Goal: Information Seeking & Learning: Learn about a topic

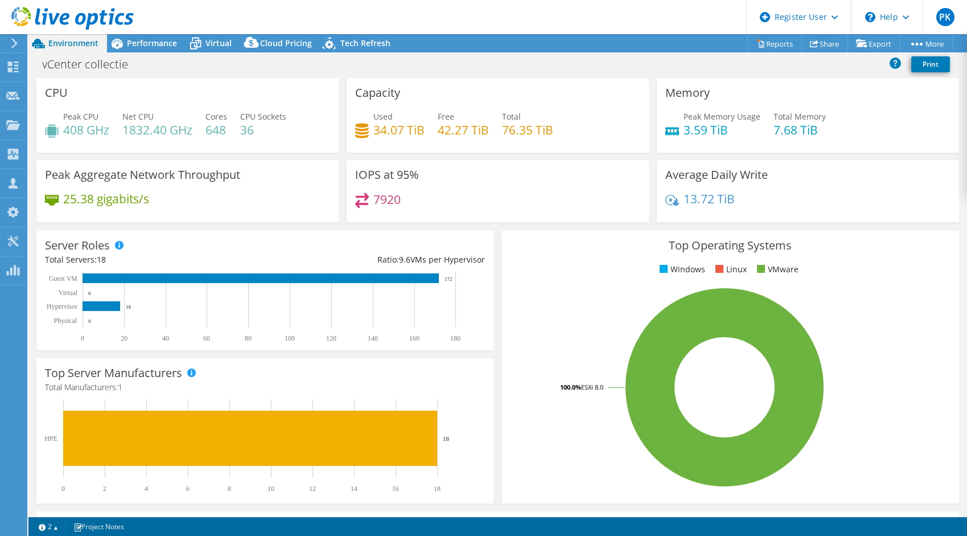
select select "USD"
click at [149, 46] on span "Performance" at bounding box center [152, 43] width 50 height 11
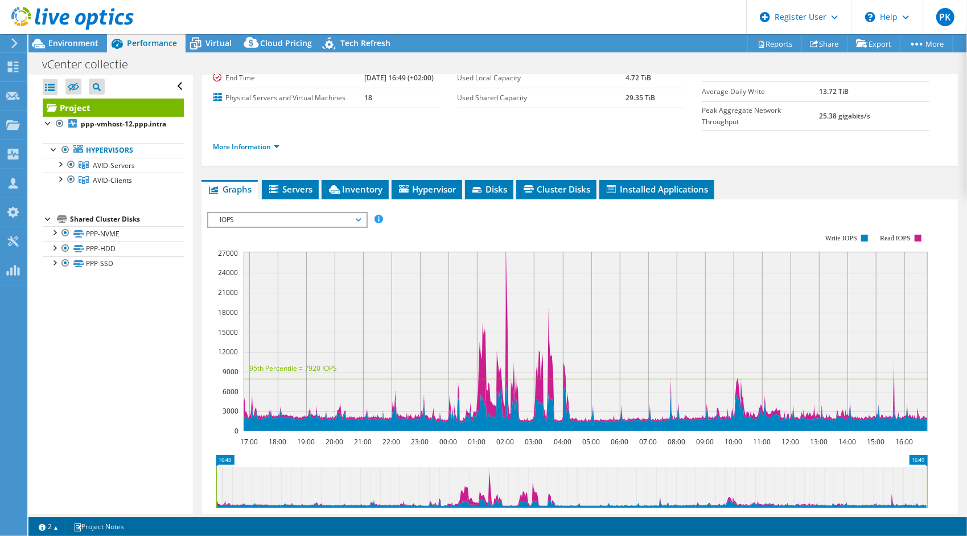
scroll to position [171, 0]
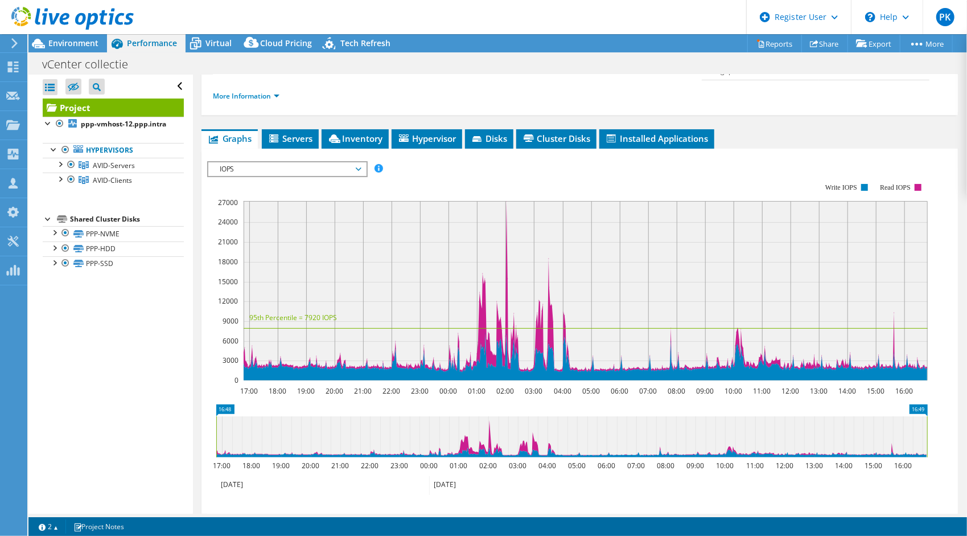
click at [361, 162] on span "IOPS" at bounding box center [287, 169] width 158 height 14
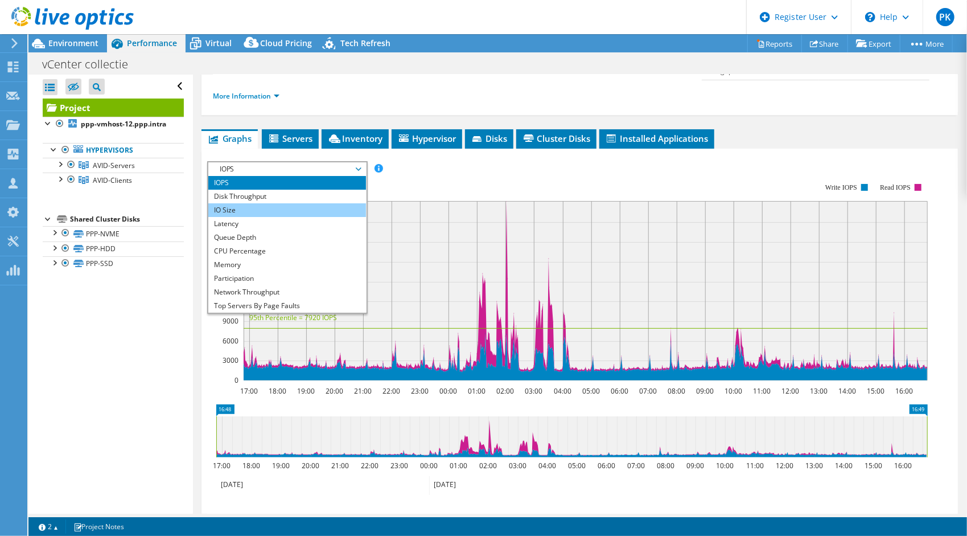
click at [248, 203] on li "IO Size" at bounding box center [287, 210] width 158 height 14
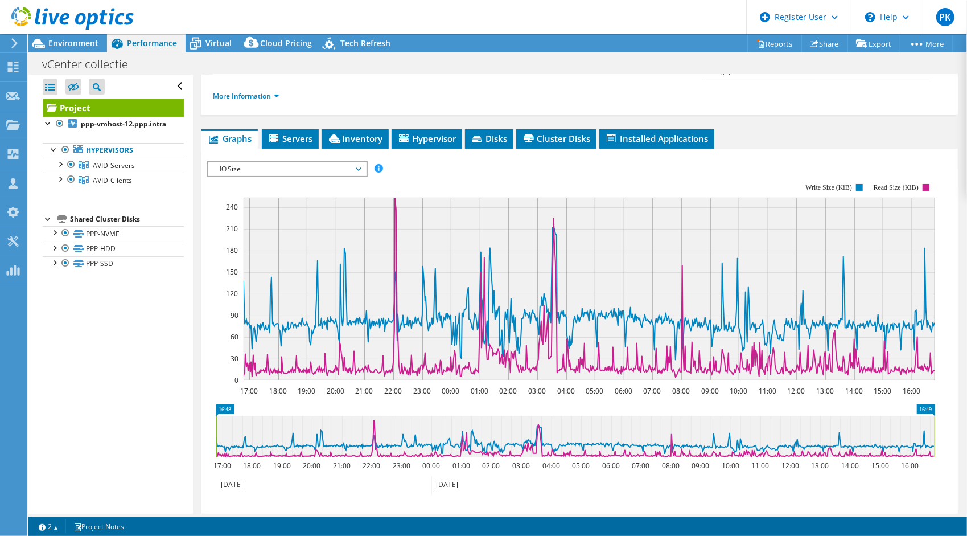
click at [357, 162] on span "IO Size" at bounding box center [287, 169] width 146 height 14
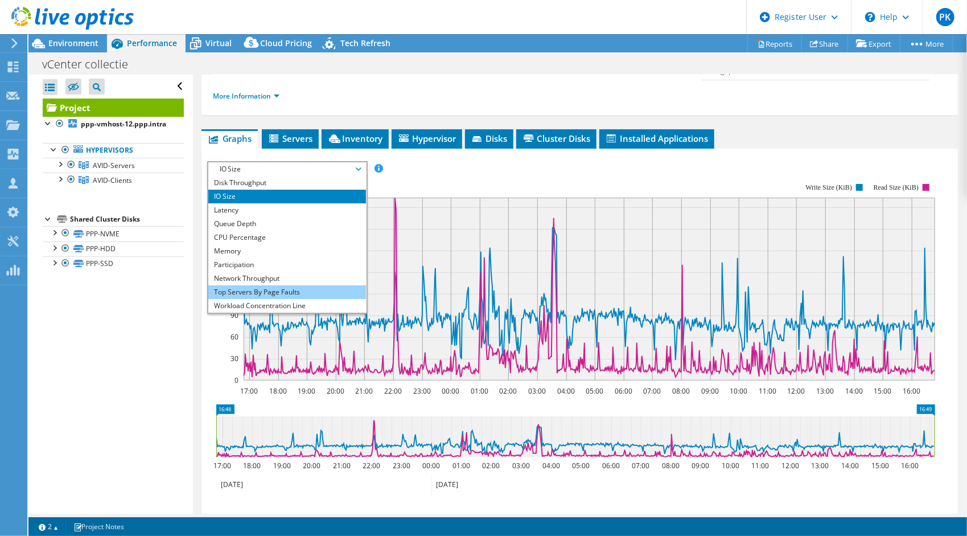
scroll to position [0, 0]
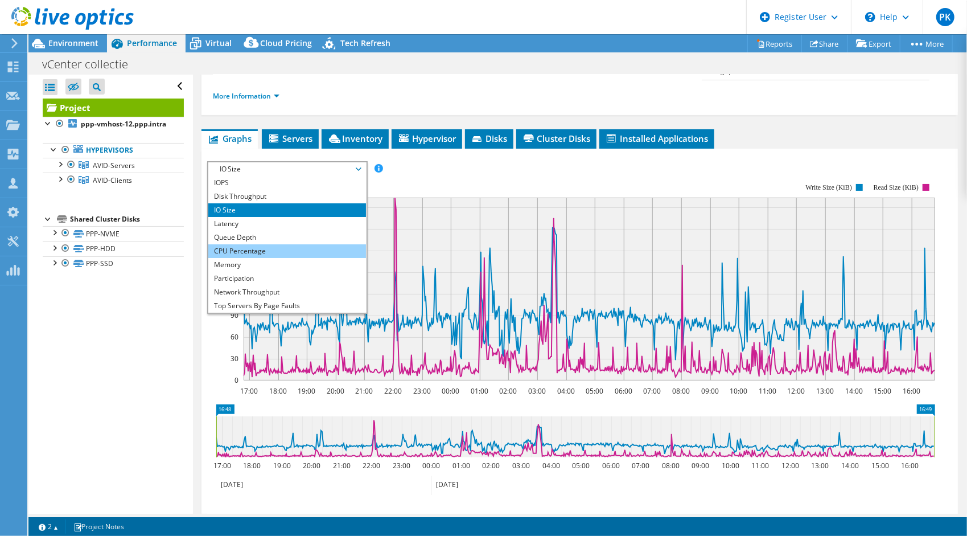
click at [263, 244] on li "CPU Percentage" at bounding box center [287, 251] width 158 height 14
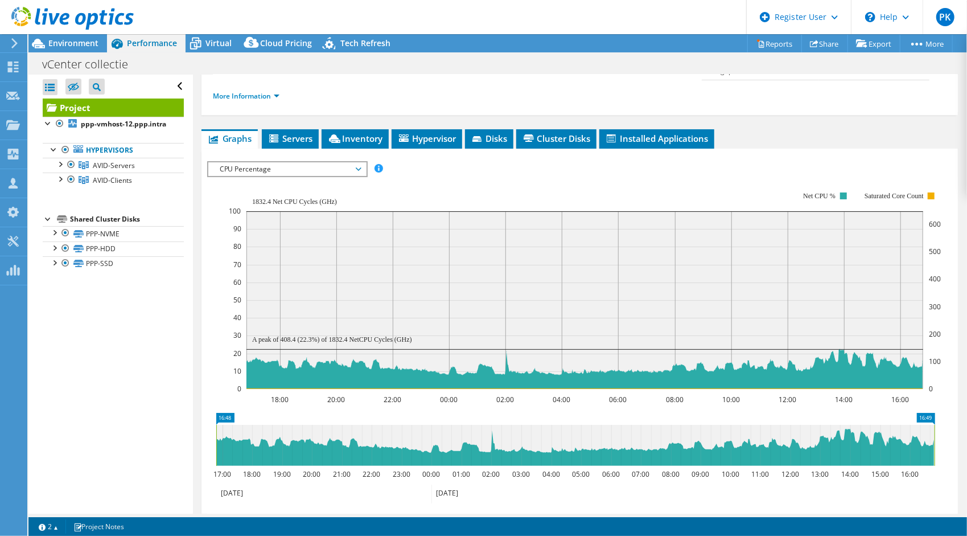
click at [362, 162] on span "CPU Percentage" at bounding box center [287, 169] width 158 height 14
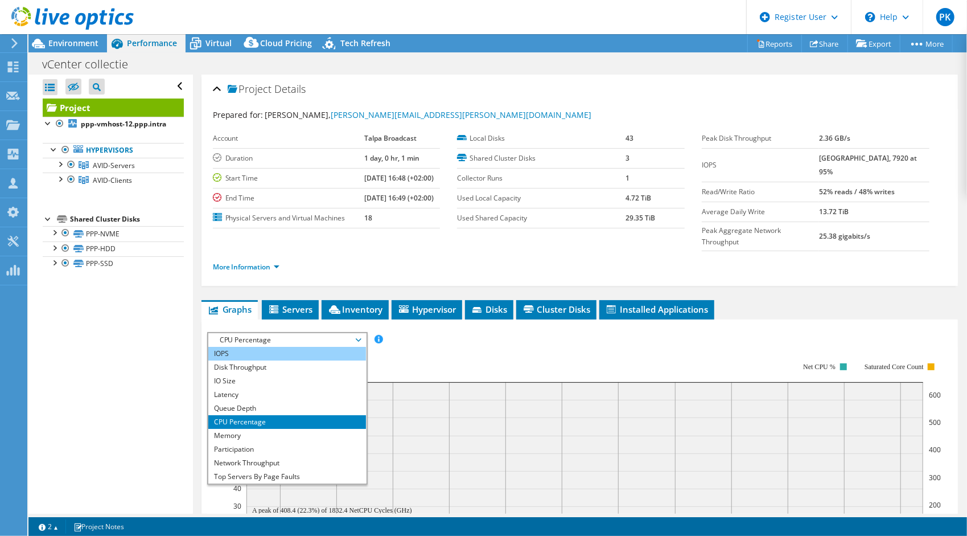
drag, startPoint x: 223, startPoint y: 325, endPoint x: 246, endPoint y: 327, distance: 23.4
click at [223, 347] on li "IOPS" at bounding box center [287, 354] width 158 height 14
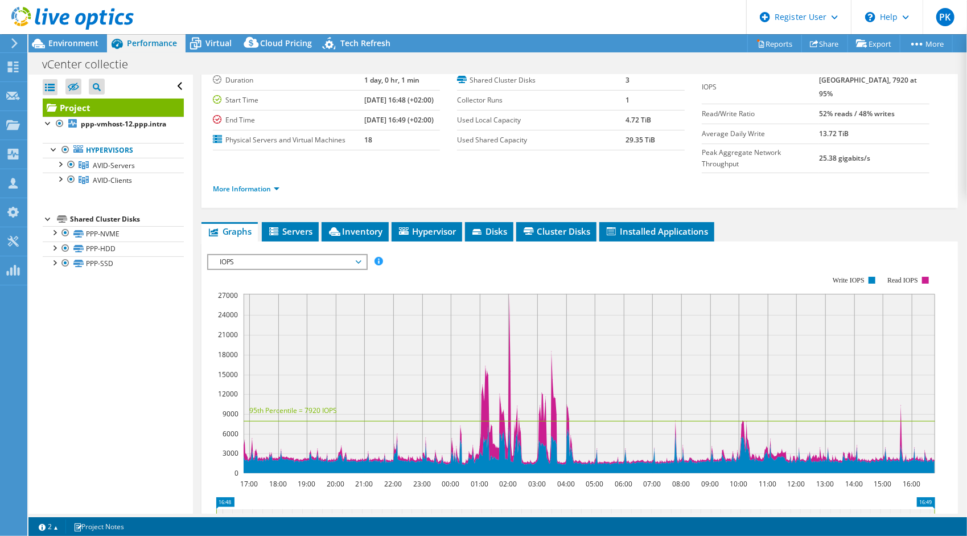
scroll to position [114, 0]
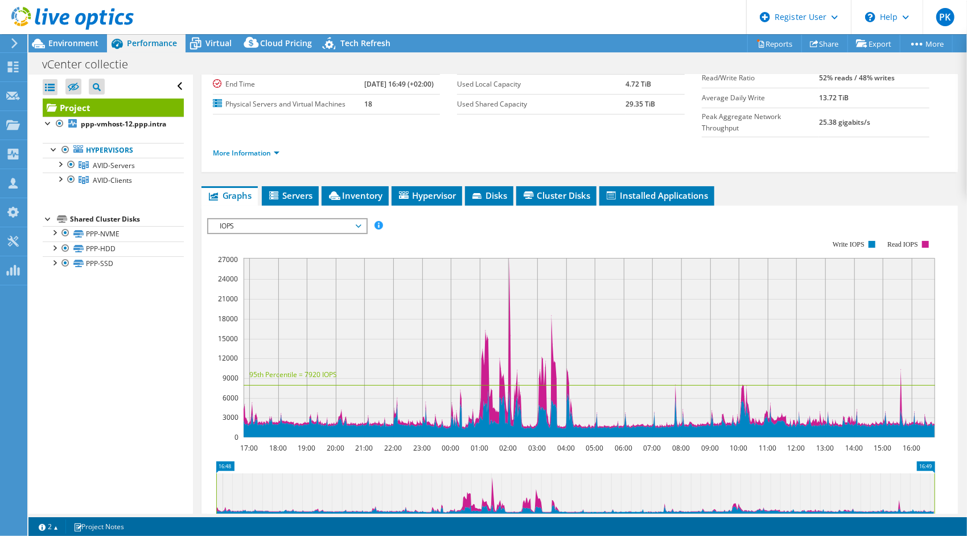
click at [356, 219] on span "IOPS" at bounding box center [287, 226] width 146 height 14
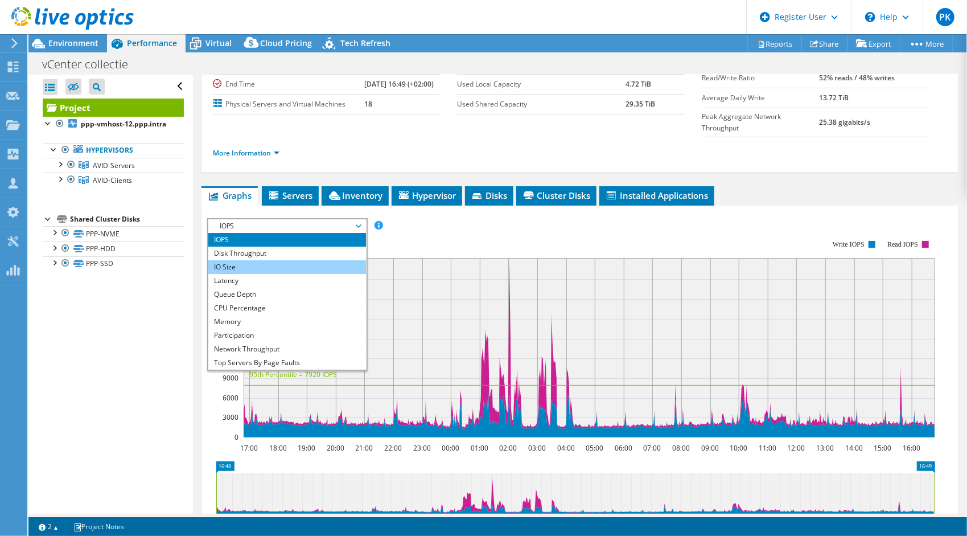
click at [238, 260] on li "IO Size" at bounding box center [287, 267] width 158 height 14
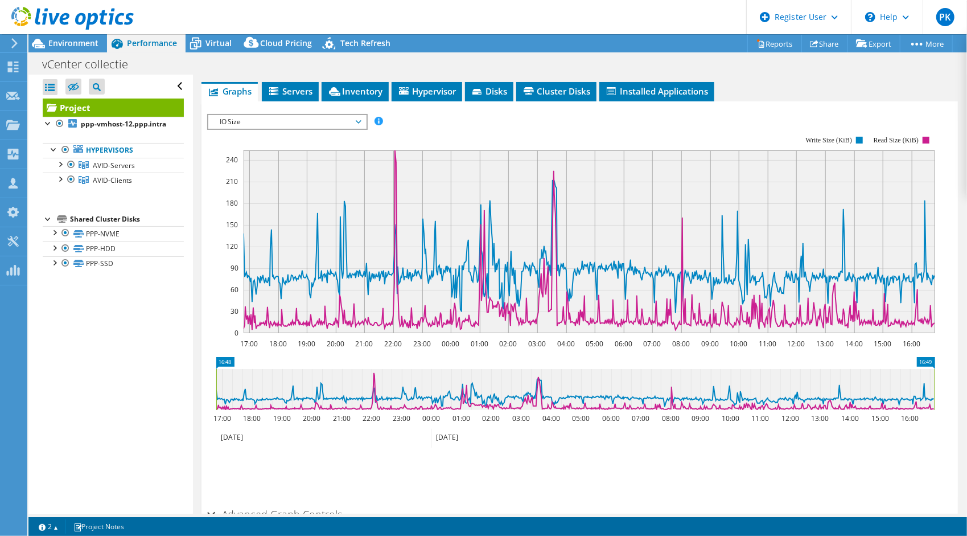
scroll to position [0, 0]
